Goal: Task Accomplishment & Management: Complete application form

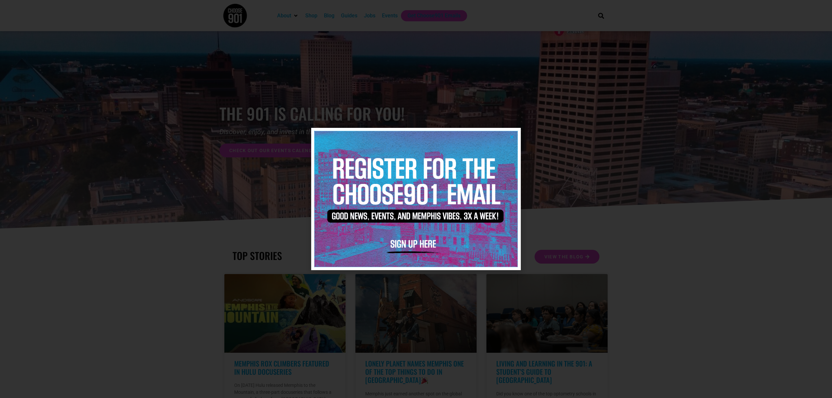
click at [511, 133] on img at bounding box center [415, 198] width 203 height 135
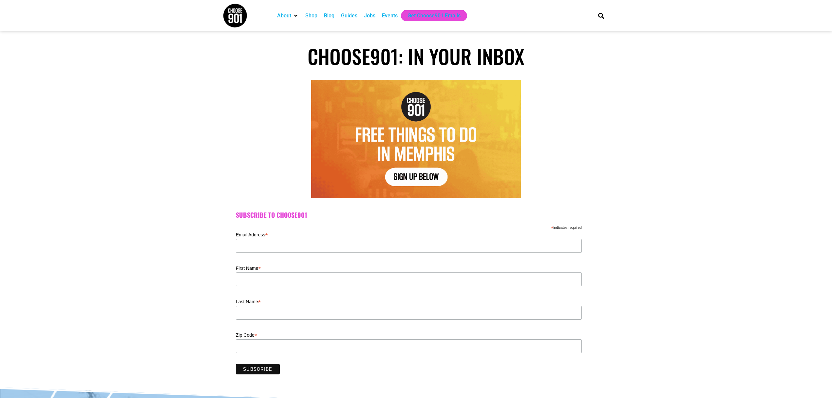
click at [364, 13] on div "Jobs" at bounding box center [369, 16] width 11 height 8
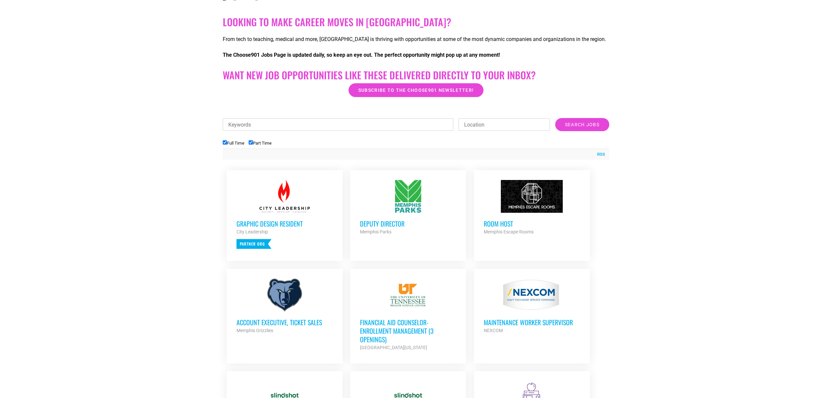
scroll to position [131, 0]
click at [373, 219] on h3 "Deputy Director" at bounding box center [408, 223] width 96 height 9
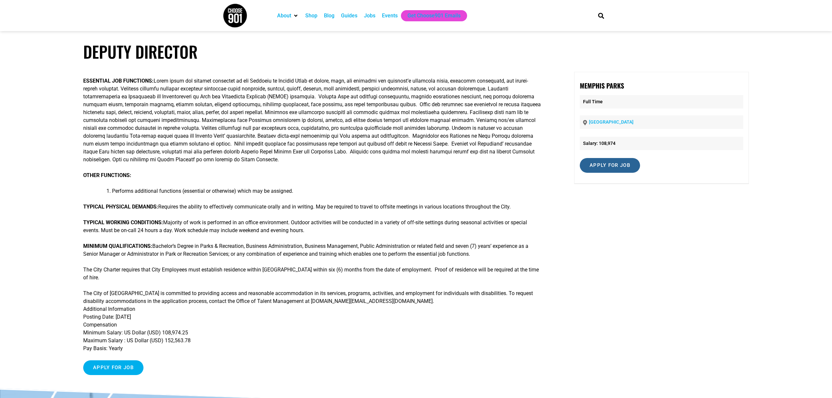
click at [611, 164] on input "Apply for job" at bounding box center [610, 165] width 60 height 15
click at [666, 183] on link "memphistn.referrals.selectminds.com" at bounding box center [679, 186] width 40 height 6
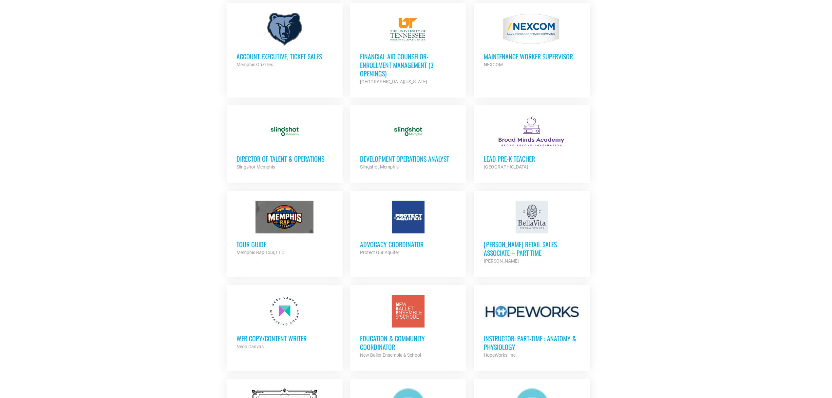
scroll to position [440, 0]
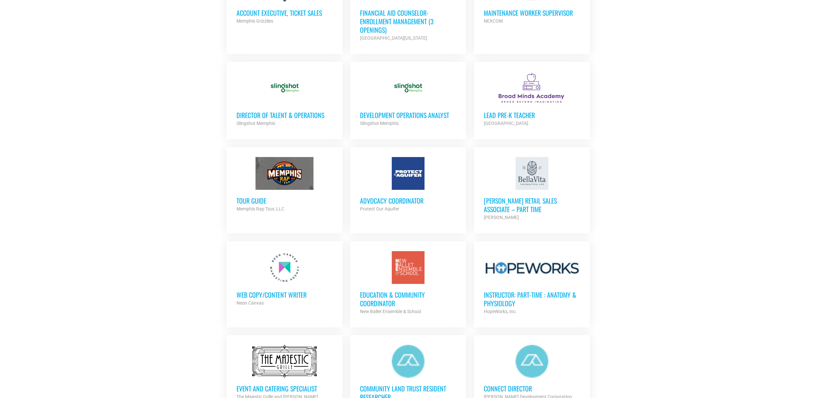
click at [293, 111] on h3 "Director of Talent & Operations" at bounding box center [285, 115] width 96 height 9
click at [254, 196] on h3 "Tour Guide" at bounding box center [285, 200] width 96 height 9
